Goal: Task Accomplishment & Management: Use online tool/utility

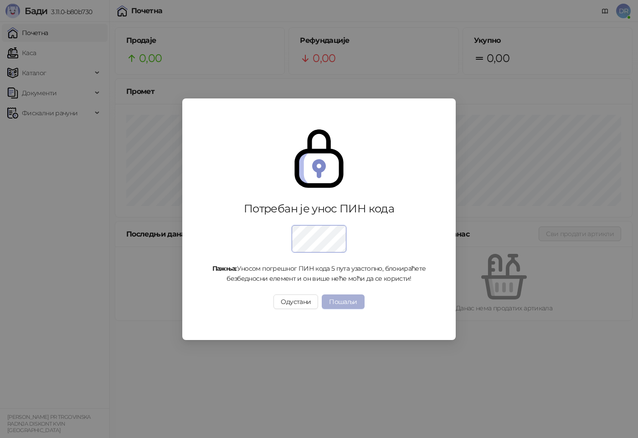
click at [350, 303] on button "Пошаљи" at bounding box center [343, 301] width 42 height 15
